Goal: Check status: Check status

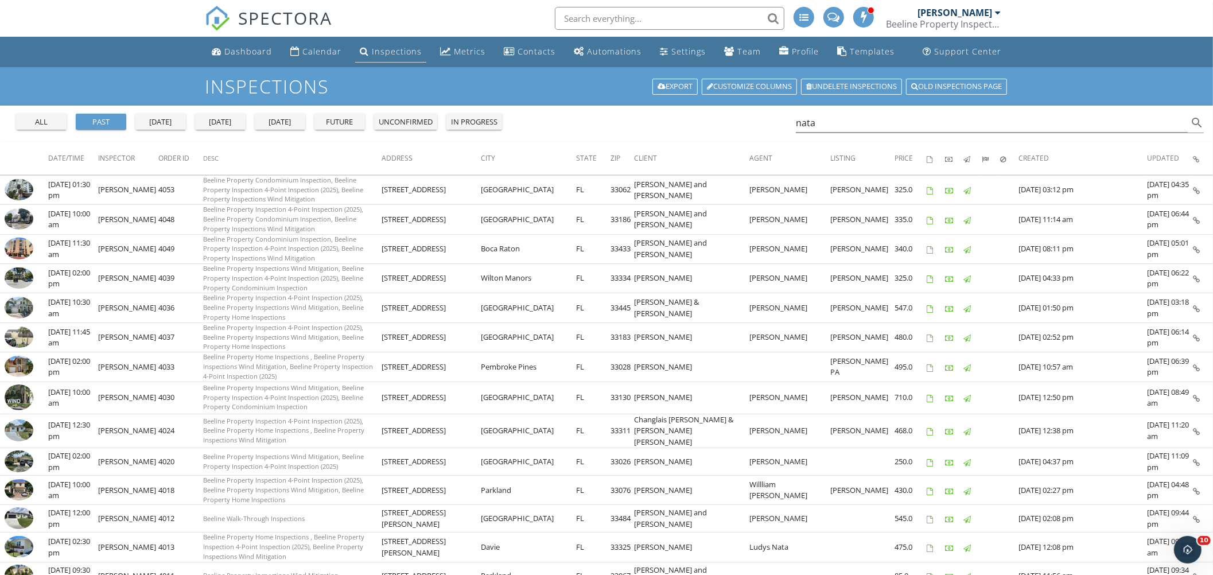
click at [388, 46] on div "Inspections" at bounding box center [397, 51] width 50 height 11
drag, startPoint x: 834, startPoint y: 123, endPoint x: 728, endPoint y: 123, distance: 106.2
click at [728, 123] on div "all past yesterday today tomorrow future unconfirmed in progress nata search" at bounding box center [606, 124] width 1213 height 37
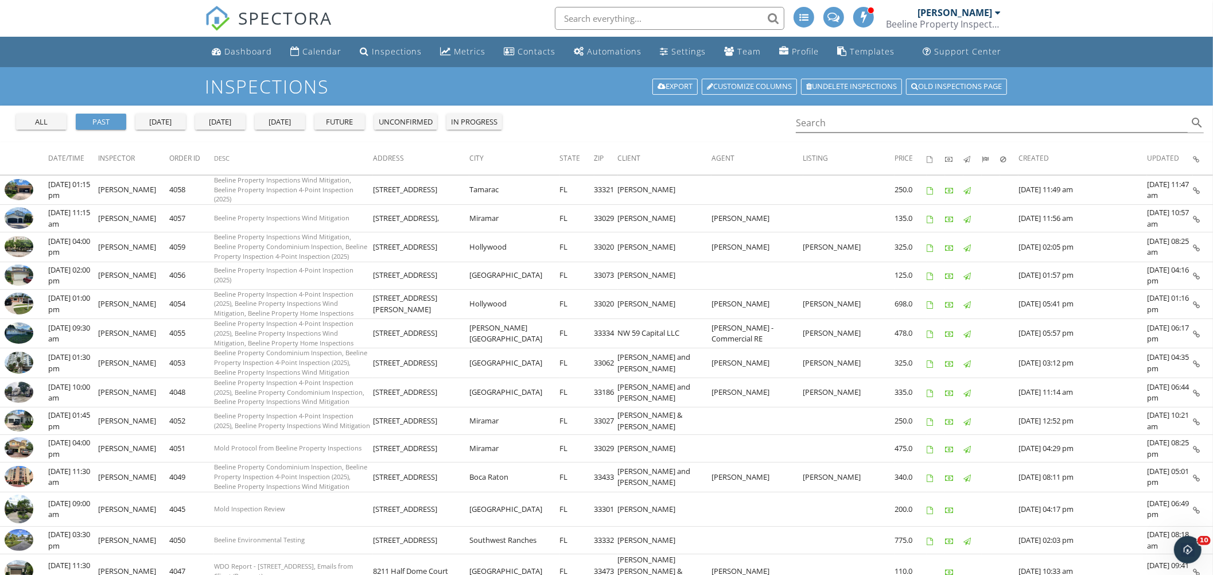
click at [268, 117] on div "tomorrow" at bounding box center [279, 122] width 41 height 11
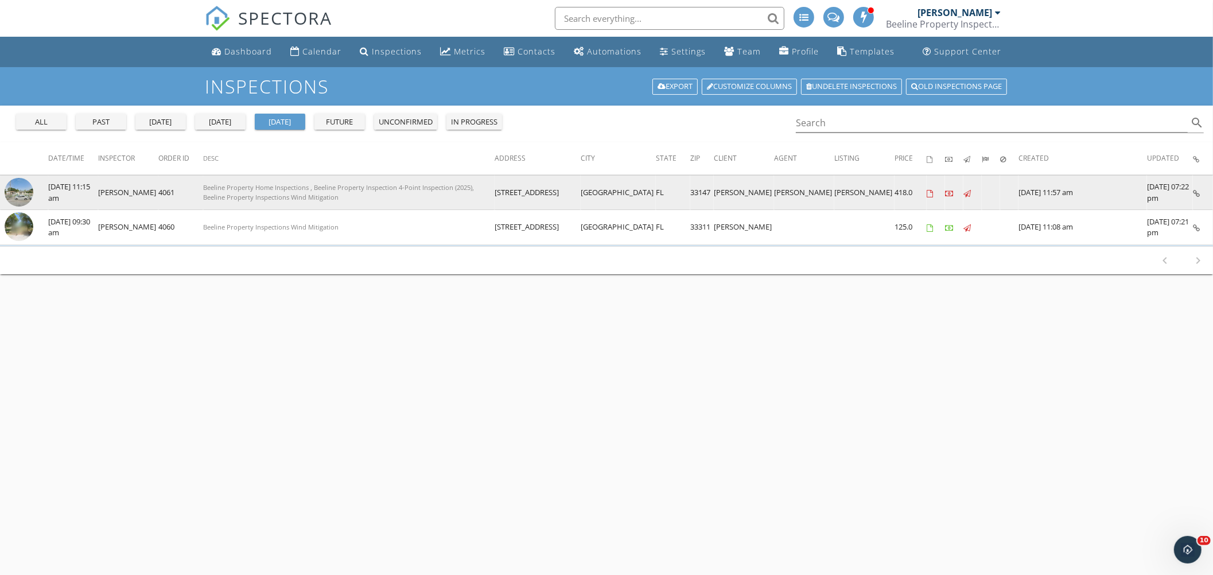
click at [21, 183] on img at bounding box center [19, 192] width 29 height 29
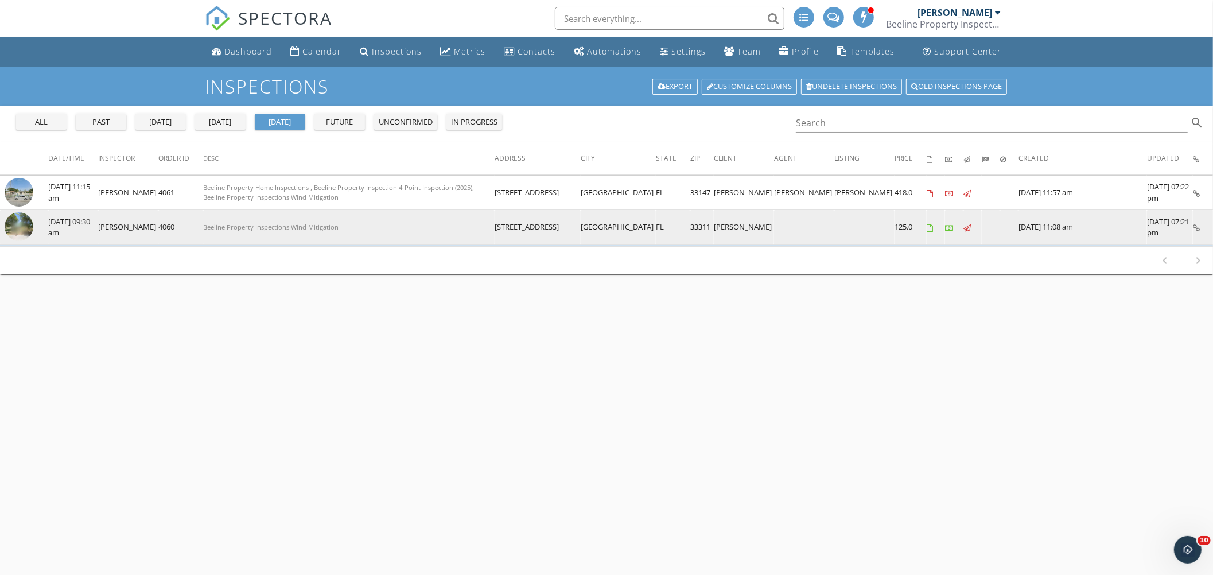
click at [22, 226] on img at bounding box center [19, 226] width 29 height 29
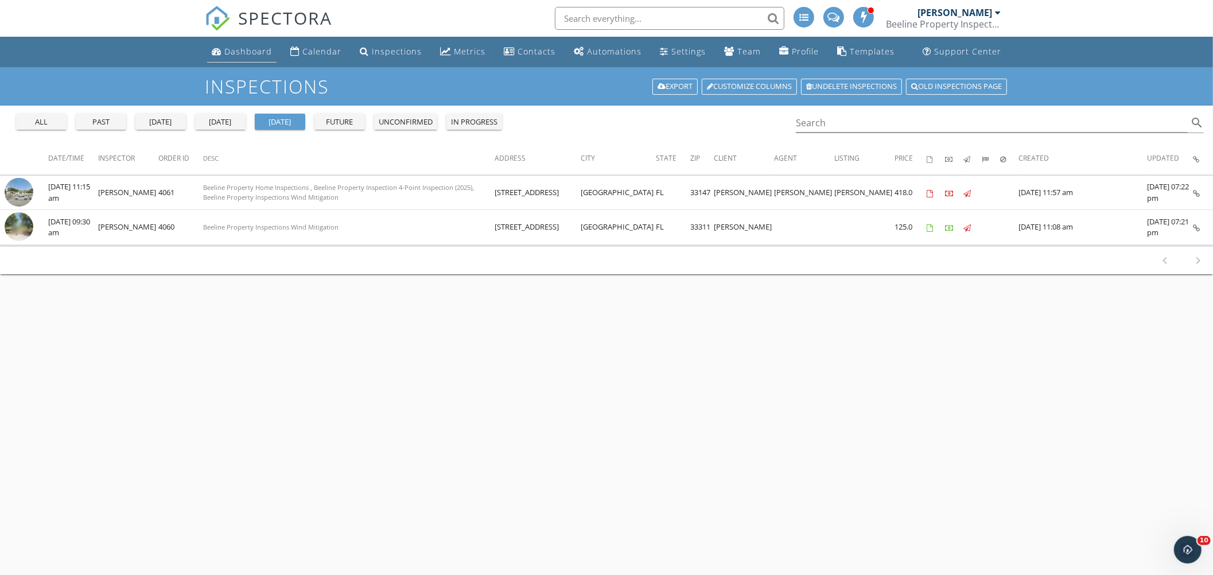
click at [255, 49] on div "Dashboard" at bounding box center [248, 51] width 48 height 11
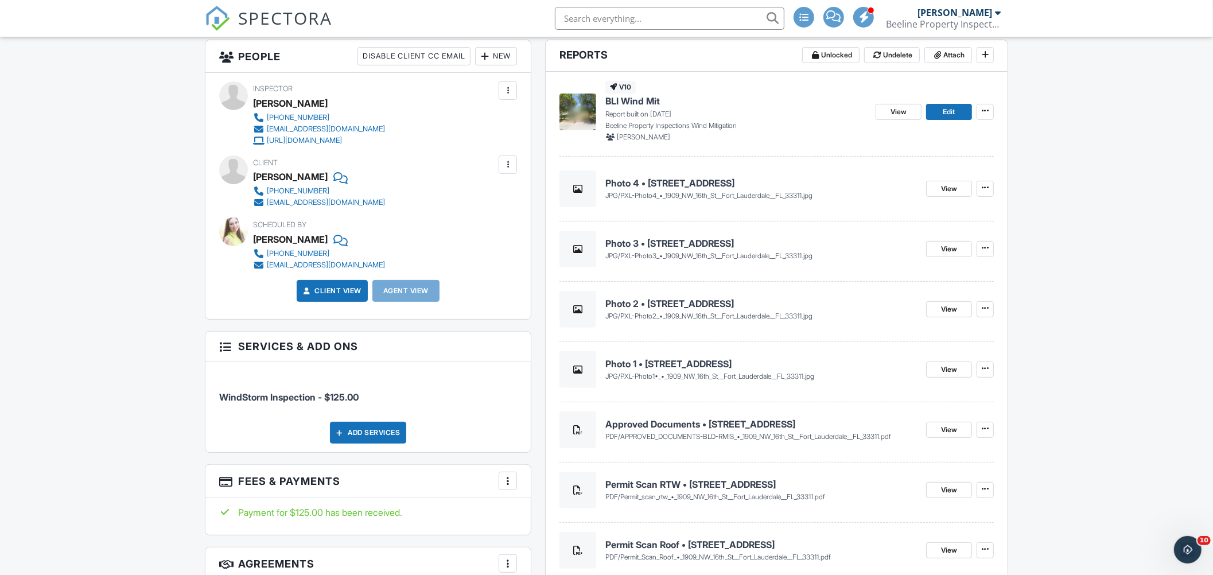
scroll to position [408, 0]
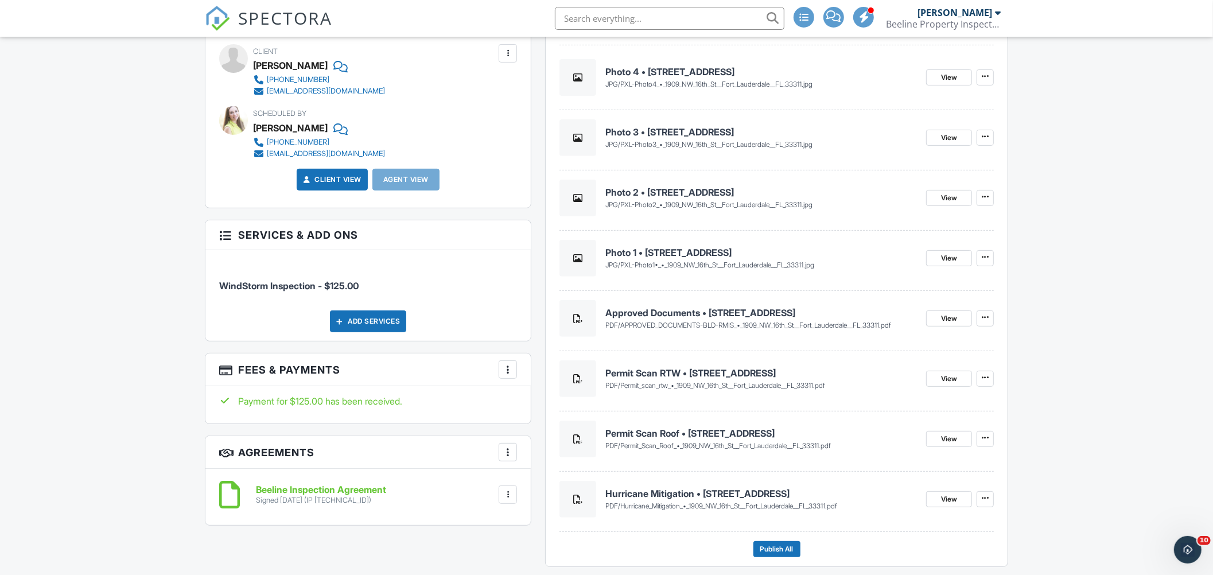
click at [664, 309] on h4 "Approved Documents • [STREET_ADDRESS]" at bounding box center [762, 313] width 312 height 13
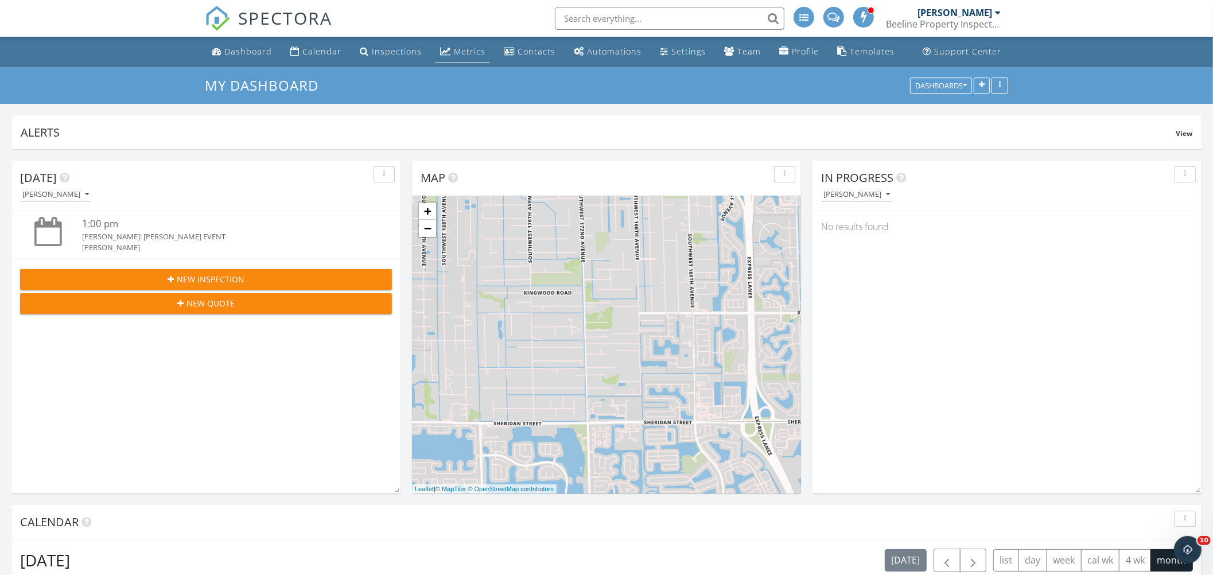
click at [471, 51] on div "Metrics" at bounding box center [470, 51] width 32 height 11
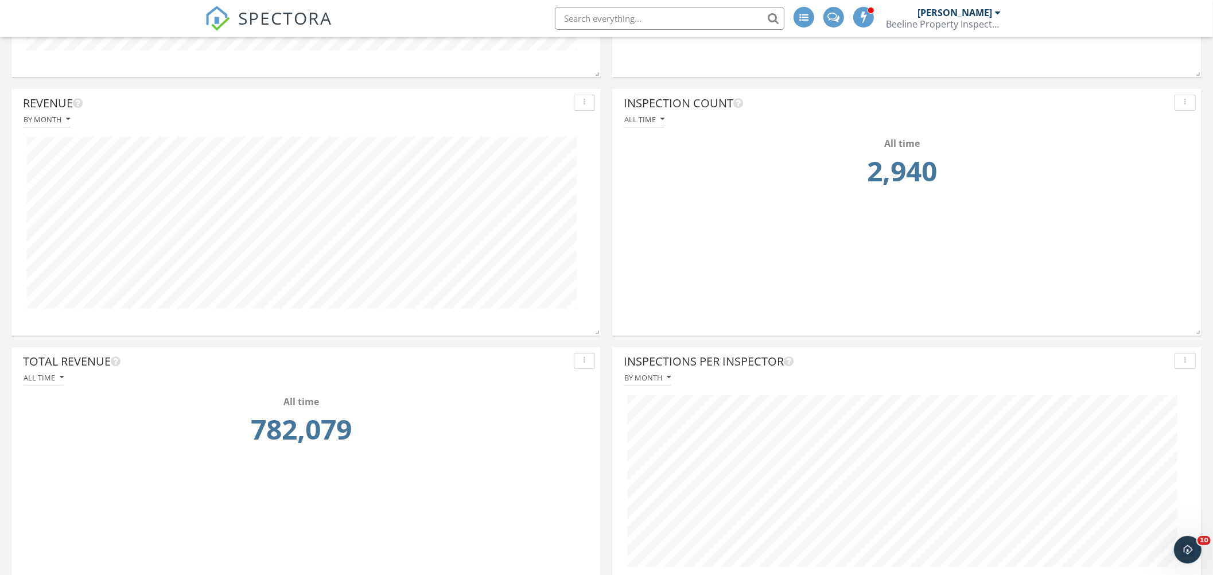
scroll to position [360, 0]
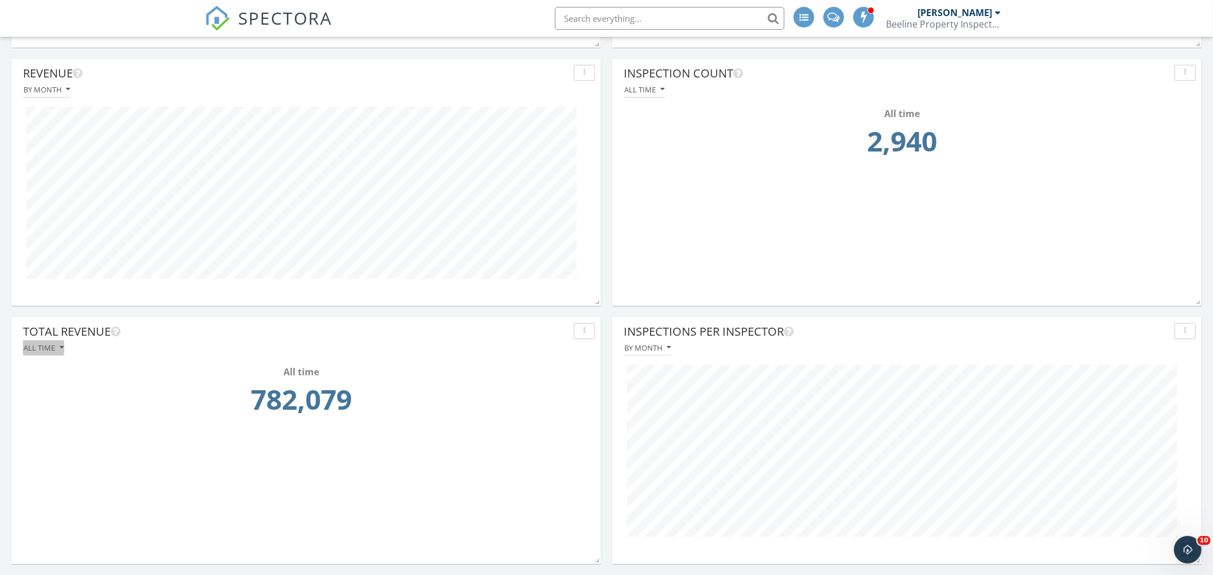
click at [63, 350] on icon "button" at bounding box center [62, 348] width 4 height 8
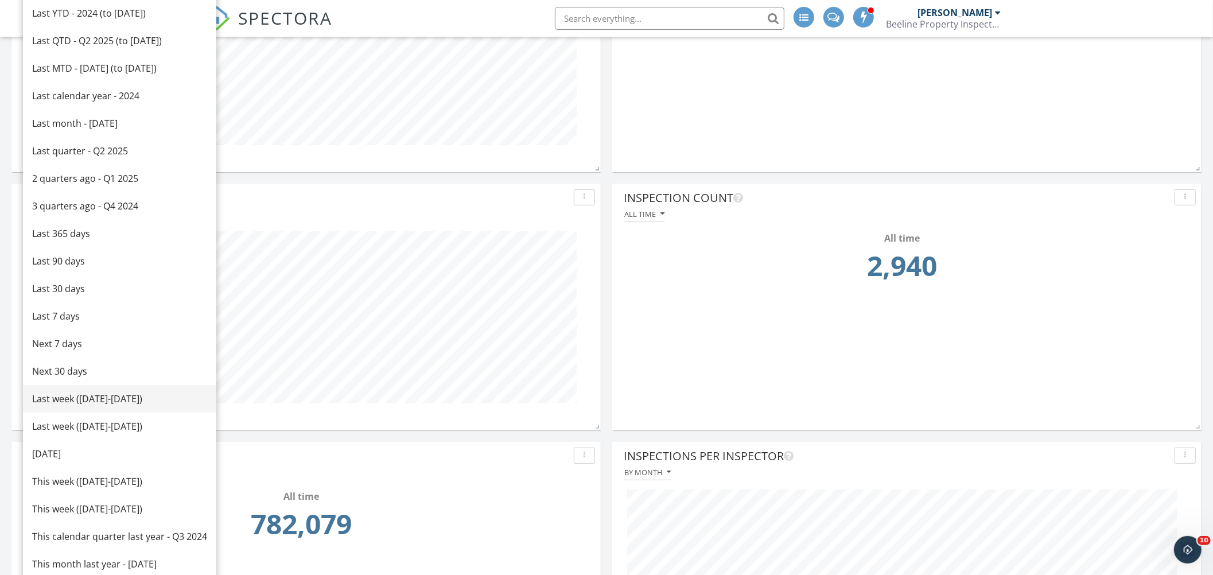
scroll to position [0, 0]
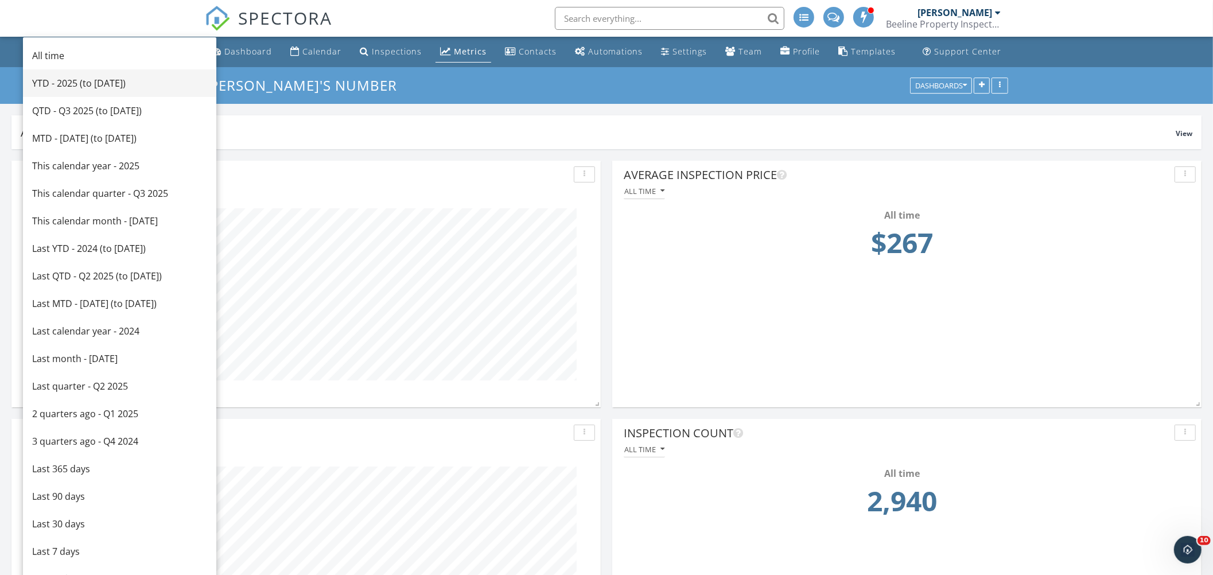
click at [77, 79] on div "YTD - 2025 (to Sep 28th)" at bounding box center [119, 83] width 175 height 14
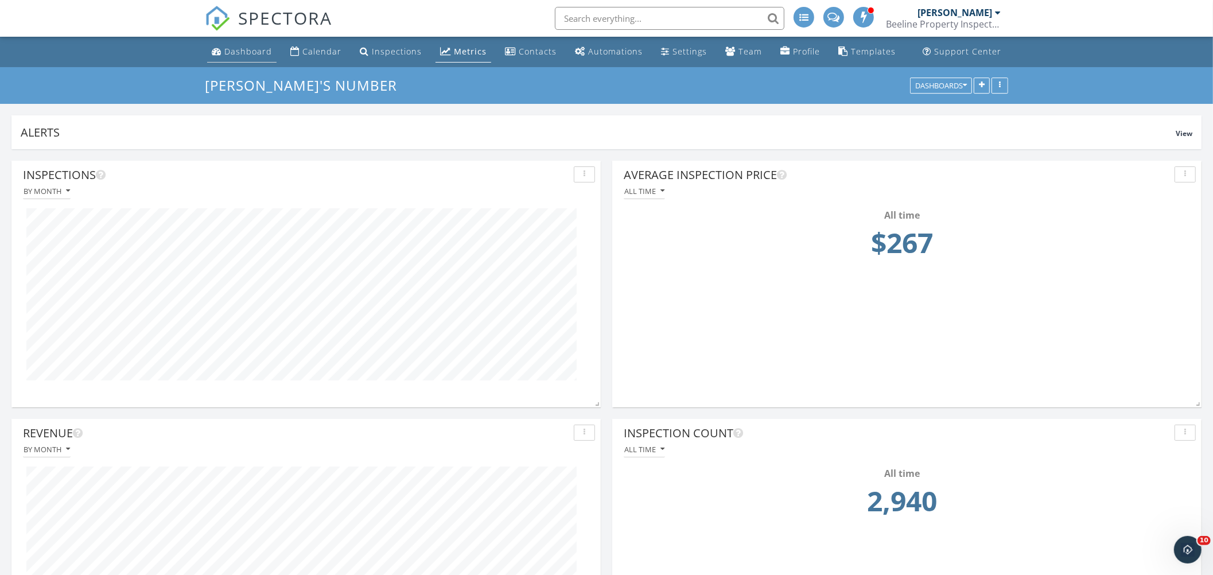
click at [247, 52] on div "Dashboard" at bounding box center [248, 51] width 48 height 11
